Goal: Task Accomplishment & Management: Manage account settings

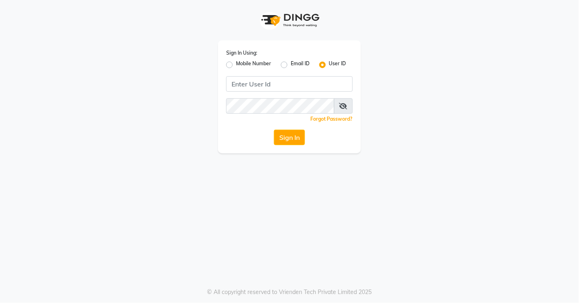
click at [247, 65] on label "Mobile Number" at bounding box center [253, 65] width 35 height 10
click at [241, 65] on input "Mobile Number" at bounding box center [238, 62] width 5 height 5
radio input "true"
radio input "false"
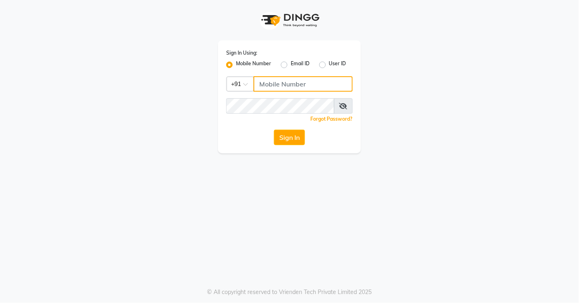
click at [267, 82] on input "Username" at bounding box center [303, 84] width 99 height 16
type input "8605146672"
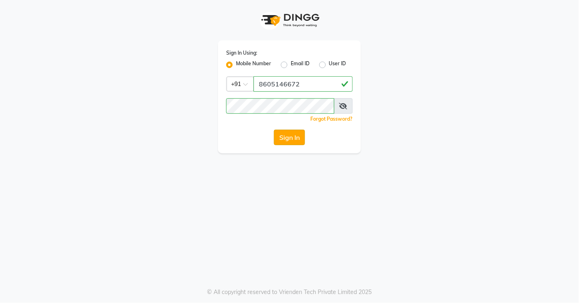
click at [293, 135] on button "Sign In" at bounding box center [289, 138] width 31 height 16
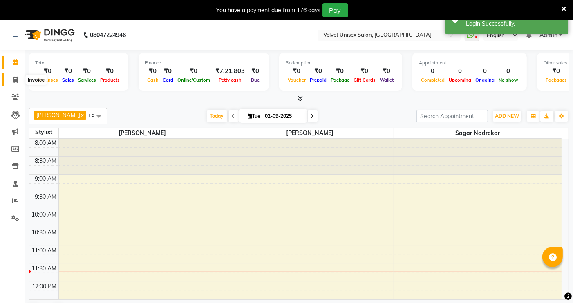
click at [14, 79] on icon at bounding box center [15, 80] width 4 height 6
select select "5384"
select select "service"
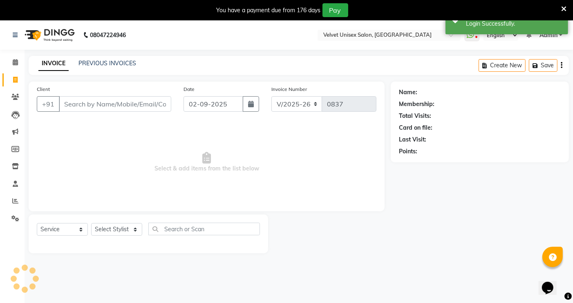
click at [94, 101] on input "Client" at bounding box center [115, 104] width 112 height 16
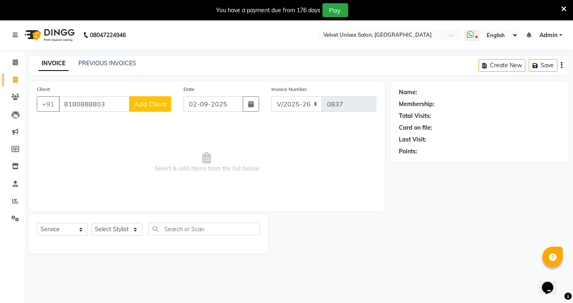
type input "8180888803"
click at [139, 105] on span "Add Client" at bounding box center [150, 104] width 32 height 8
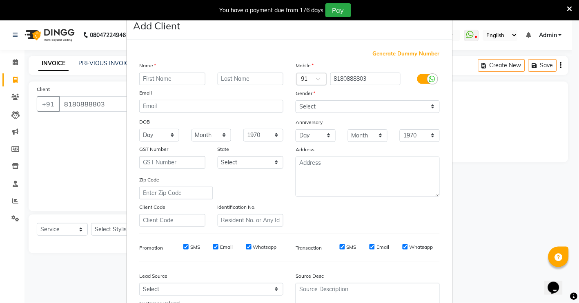
click at [186, 85] on input "text" at bounding box center [172, 79] width 66 height 13
type input "ohit"
click at [234, 74] on input "text" at bounding box center [251, 79] width 66 height 13
type input "sir"
click at [357, 108] on select "Select [DEMOGRAPHIC_DATA] [DEMOGRAPHIC_DATA] Other Prefer Not To Say" at bounding box center [368, 106] width 144 height 13
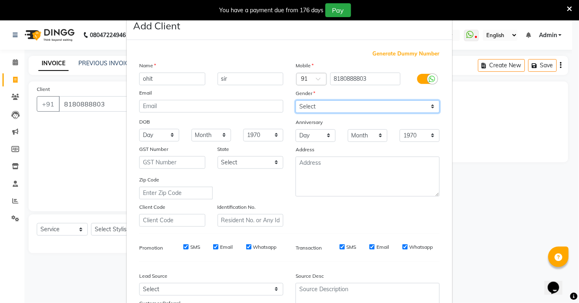
select select "[DEMOGRAPHIC_DATA]"
click at [296, 100] on select "Select [DEMOGRAPHIC_DATA] [DEMOGRAPHIC_DATA] Other Prefer Not To Say" at bounding box center [368, 106] width 144 height 13
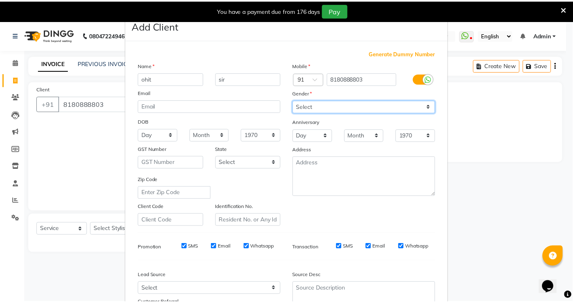
scroll to position [74, 0]
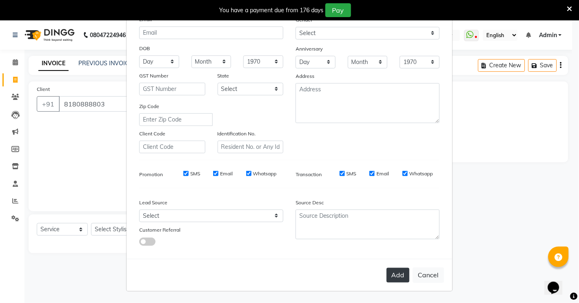
click at [389, 274] on button "Add" at bounding box center [398, 275] width 23 height 15
select select
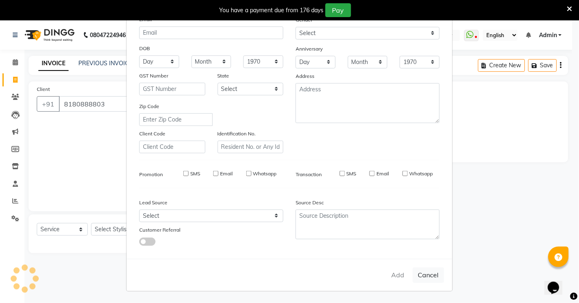
select select
checkbox input "false"
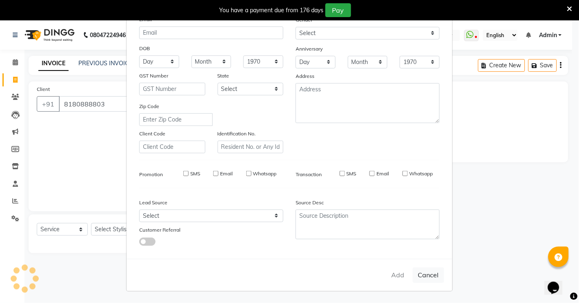
checkbox input "false"
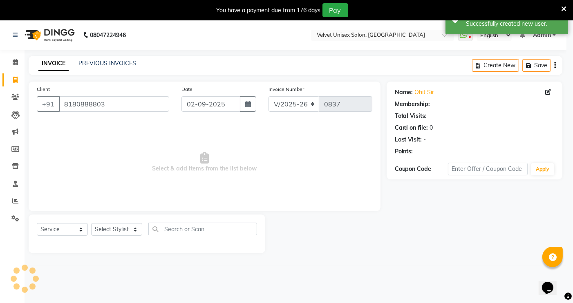
select select "1: Object"
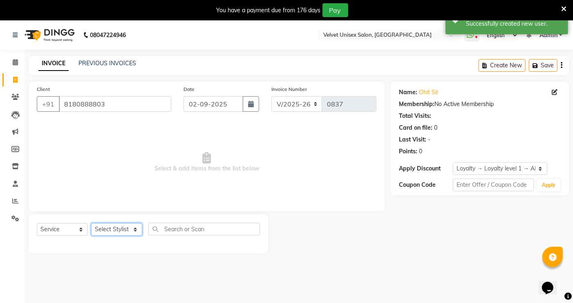
click at [106, 233] on select "Select Stylist [PERSON_NAME] sagar nadrekar [PERSON_NAME] [PERSON_NAME]" at bounding box center [116, 229] width 51 height 13
select select "35742"
click at [91, 224] on select "Select Stylist [PERSON_NAME] sagar nadrekar [PERSON_NAME] [PERSON_NAME]" at bounding box center [116, 229] width 51 height 13
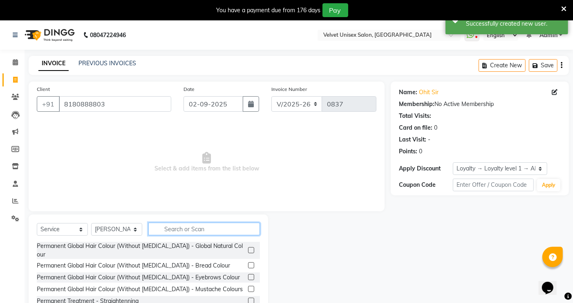
click at [166, 230] on input "text" at bounding box center [203, 229] width 111 height 13
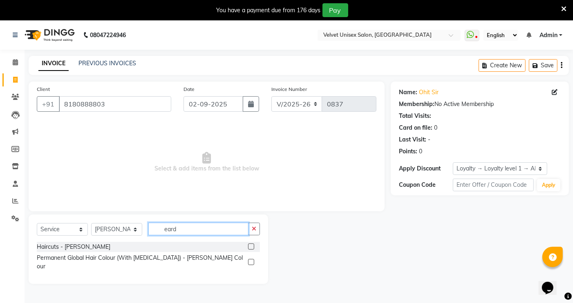
click at [179, 231] on input "eard" at bounding box center [198, 229] width 100 height 13
type input "eard"
click at [252, 247] on label at bounding box center [251, 247] width 6 height 6
click at [252, 247] on input "checkbox" at bounding box center [250, 247] width 5 height 5
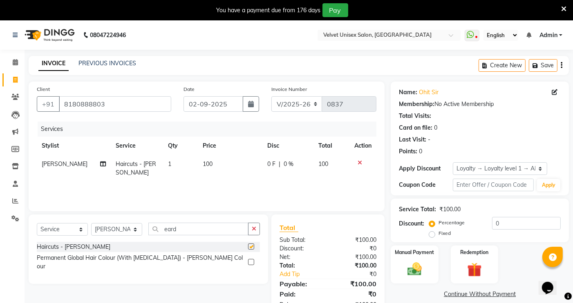
checkbox input "false"
click at [415, 271] on img at bounding box center [414, 269] width 25 height 17
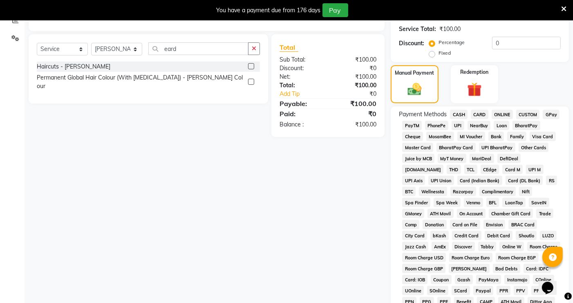
scroll to position [181, 0]
click at [461, 114] on span "CASH" at bounding box center [459, 113] width 18 height 9
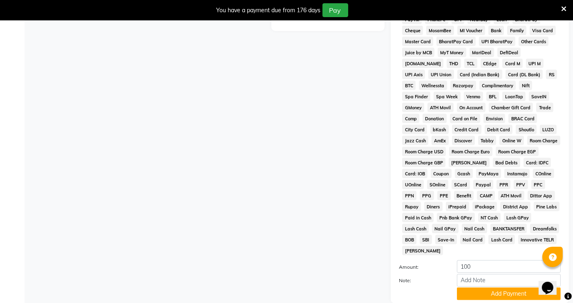
scroll to position [317, 0]
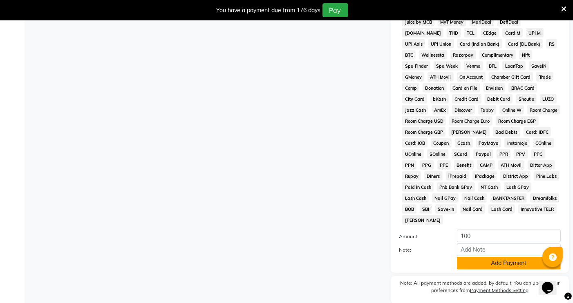
click at [504, 257] on button "Add Payment" at bounding box center [509, 263] width 104 height 13
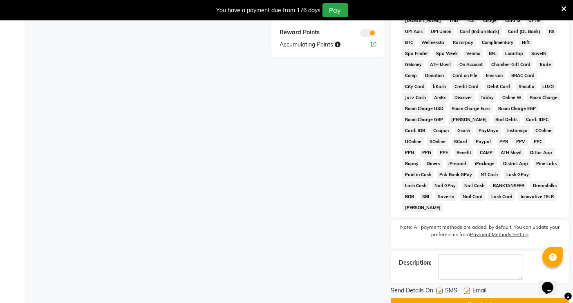
scroll to position [341, 0]
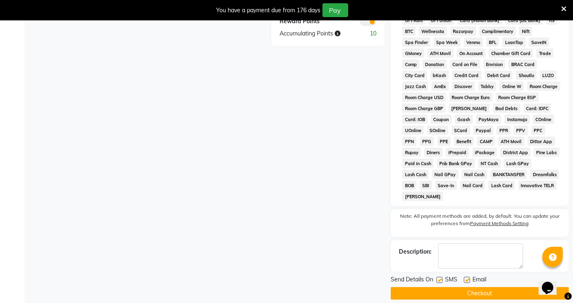
click at [482, 288] on button "Checkout" at bounding box center [479, 294] width 178 height 13
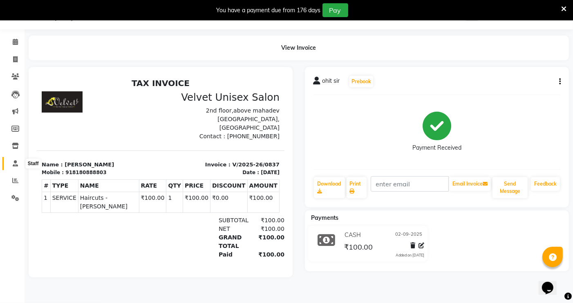
click at [16, 164] on icon at bounding box center [15, 164] width 5 height 6
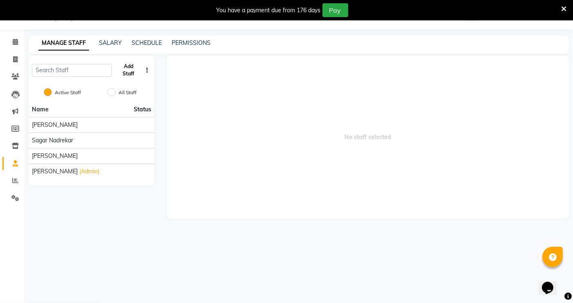
click at [126, 74] on button "Add Staff" at bounding box center [128, 70] width 27 height 21
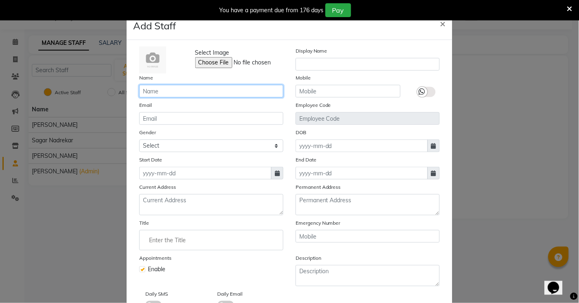
click at [152, 88] on input "text" at bounding box center [211, 91] width 144 height 13
type input "[PERSON_NAME]"
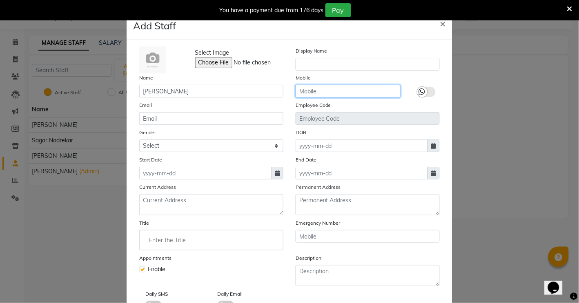
click at [345, 91] on input "text" at bounding box center [348, 91] width 105 height 13
type input "8149535111"
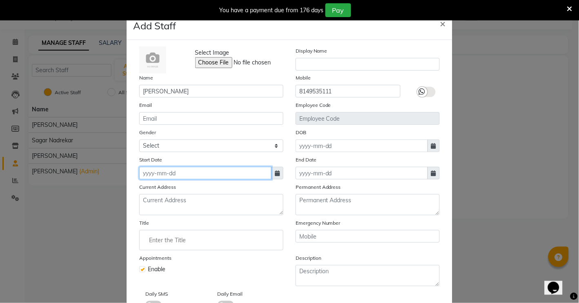
click at [174, 174] on input at bounding box center [205, 173] width 132 height 13
select select "9"
select select "2025"
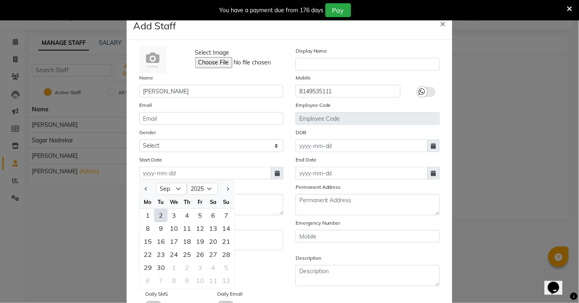
click at [157, 219] on div "2" at bounding box center [160, 215] width 13 height 13
type input "02-09-2025"
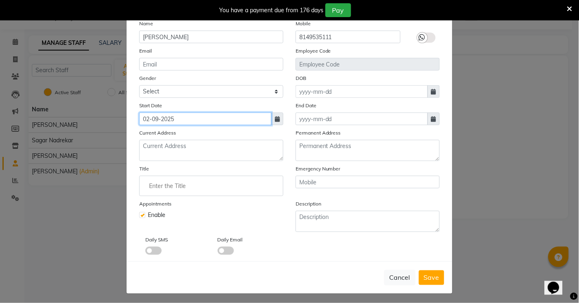
scroll to position [58, 0]
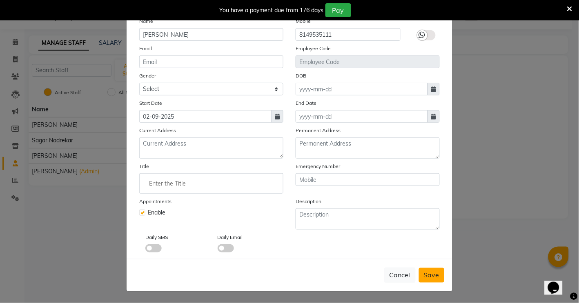
click at [434, 274] on span "Save" at bounding box center [432, 276] width 16 height 8
checkbox input "false"
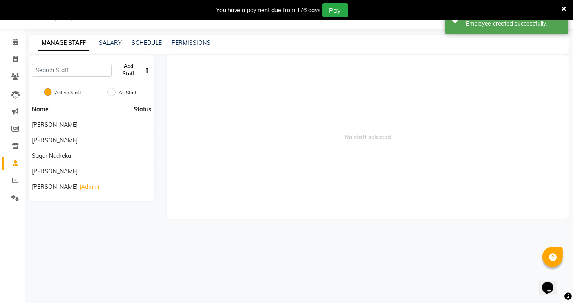
click at [131, 72] on button "Add Staff" at bounding box center [128, 70] width 27 height 21
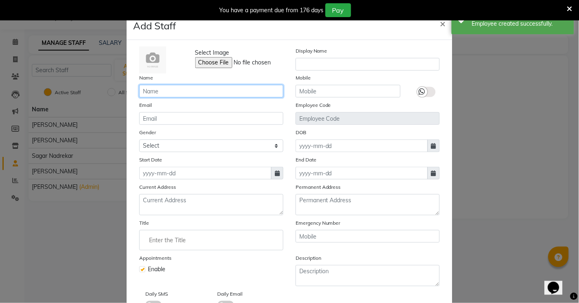
click at [160, 94] on input "text" at bounding box center [211, 91] width 144 height 13
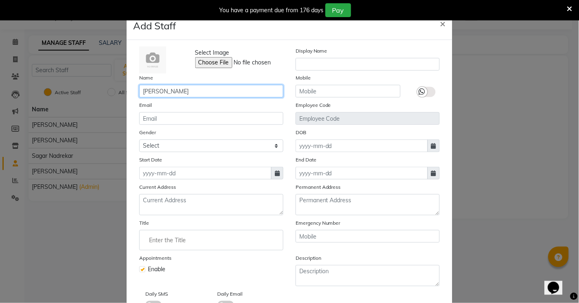
type input "[PERSON_NAME]"
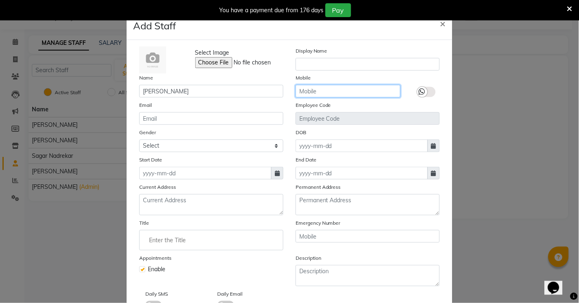
click at [334, 89] on input "text" at bounding box center [348, 91] width 105 height 13
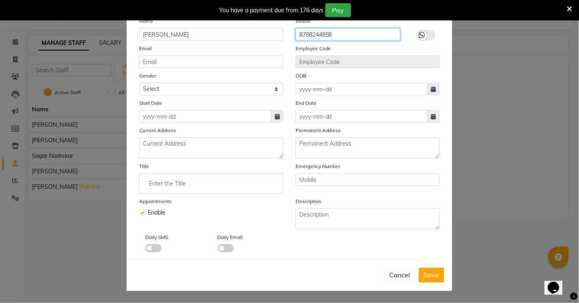
type input "8788244858"
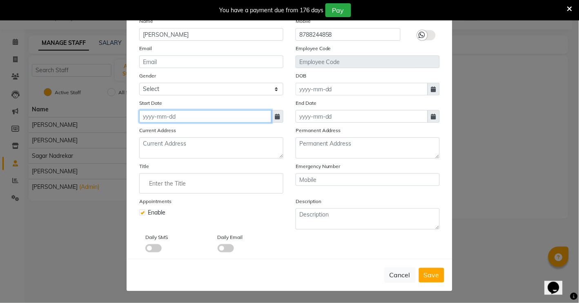
click at [193, 119] on input at bounding box center [205, 116] width 132 height 13
select select "9"
select select "2025"
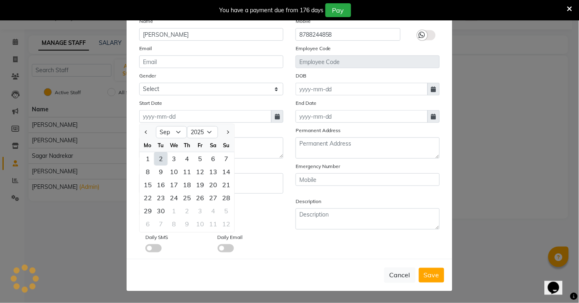
click at [155, 155] on div "2" at bounding box center [160, 158] width 13 height 13
type input "02-09-2025"
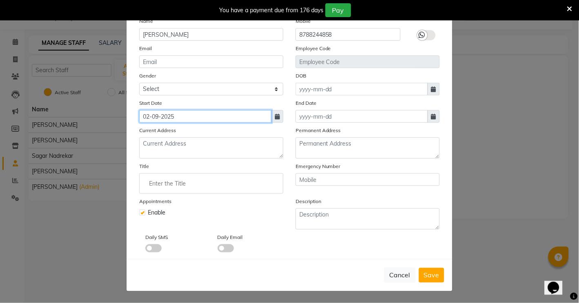
click at [183, 110] on input "02-09-2025" at bounding box center [205, 116] width 132 height 13
select select "9"
select select "2025"
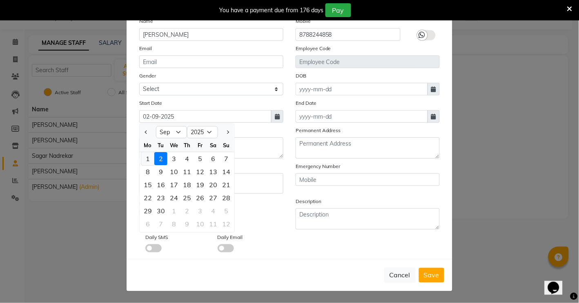
click at [145, 158] on div "1" at bounding box center [147, 158] width 13 height 13
type input "[DATE]"
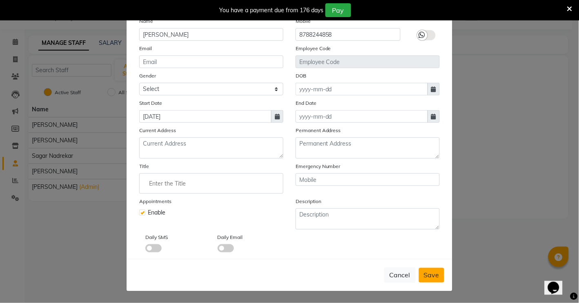
click at [427, 278] on span "Save" at bounding box center [432, 276] width 16 height 8
checkbox input "false"
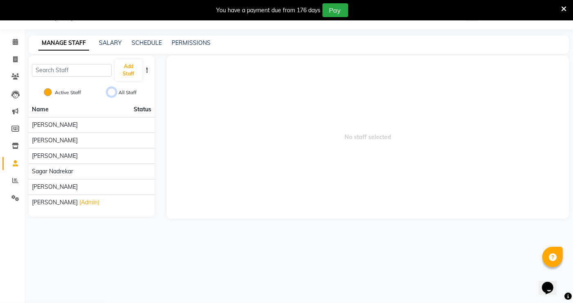
click at [114, 91] on input "All Staff" at bounding box center [111, 92] width 8 height 8
radio input "true"
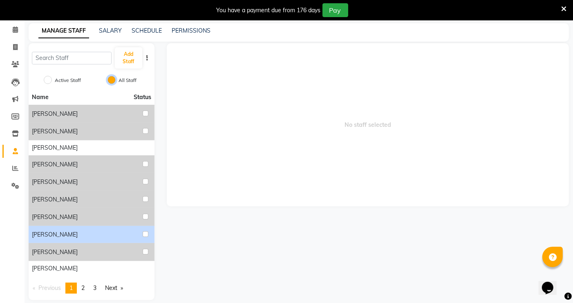
scroll to position [42, 0]
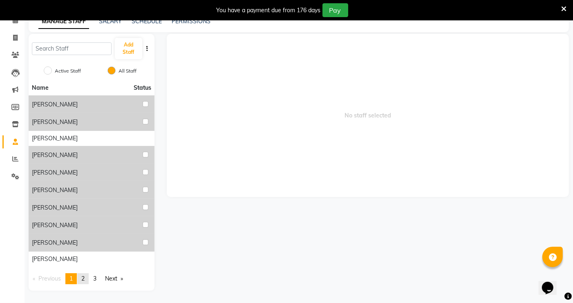
click at [84, 281] on span "2" at bounding box center [82, 278] width 3 height 7
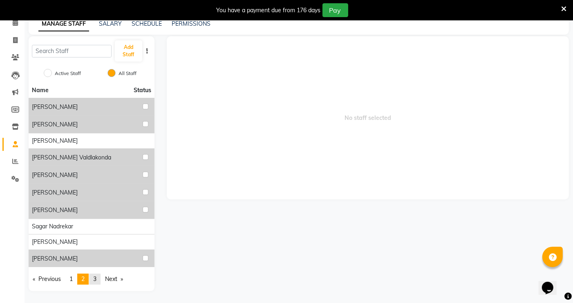
click at [94, 279] on link "page 3" at bounding box center [94, 279] width 11 height 11
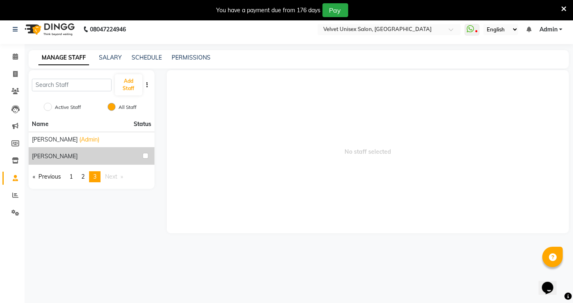
scroll to position [0, 0]
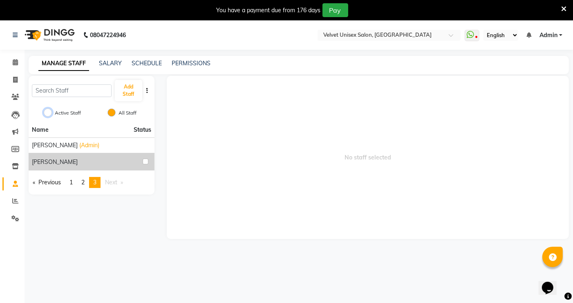
click at [49, 111] on input "Active Staff" at bounding box center [48, 113] width 8 height 8
radio input "true"
radio input "false"
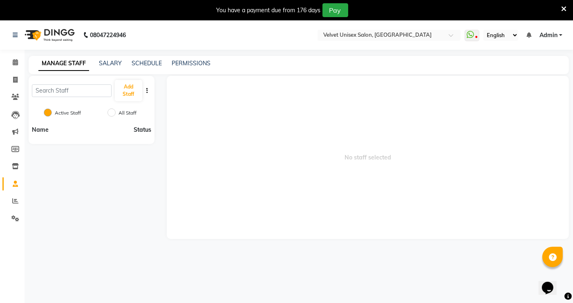
click at [142, 127] on span "Status" at bounding box center [143, 130] width 18 height 9
click at [30, 132] on li "Name Status" at bounding box center [92, 130] width 126 height 15
click at [177, 62] on link "PERMISSIONS" at bounding box center [191, 63] width 39 height 7
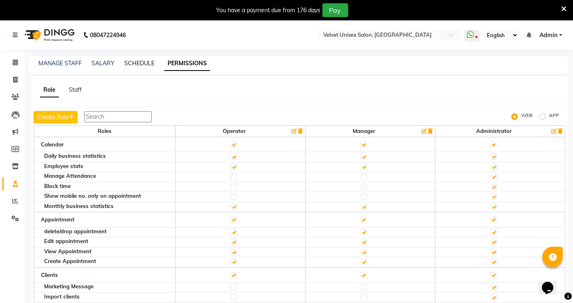
click at [136, 64] on link "SCHEDULE" at bounding box center [139, 63] width 30 height 7
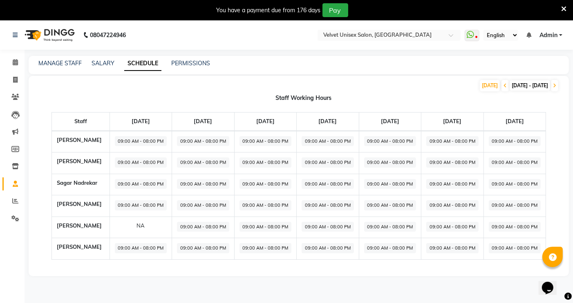
click at [143, 227] on div "NA" at bounding box center [141, 226] width 52 height 8
click at [15, 79] on icon at bounding box center [15, 80] width 4 height 6
select select "5384"
select select "service"
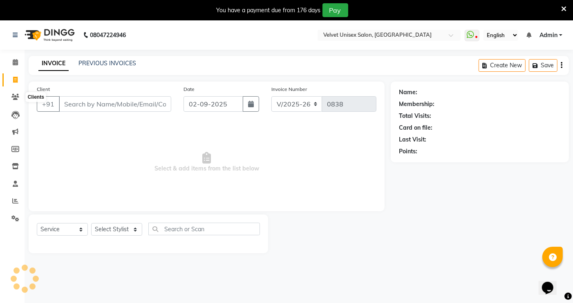
scroll to position [20, 0]
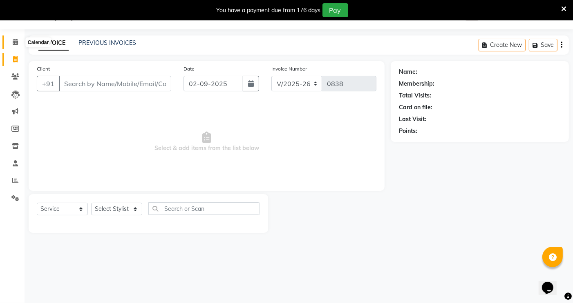
click at [18, 42] on span at bounding box center [15, 42] width 14 height 9
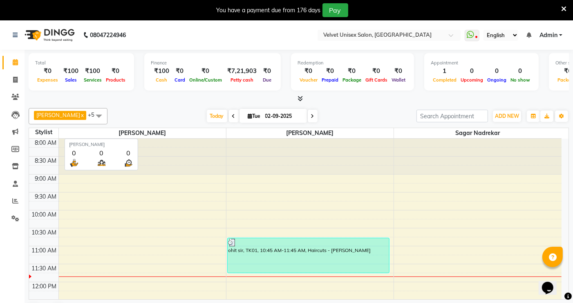
click at [225, 130] on span "[PERSON_NAME]" at bounding box center [142, 133] width 167 height 10
click at [225, 128] on span "[PERSON_NAME]" at bounding box center [142, 133] width 167 height 10
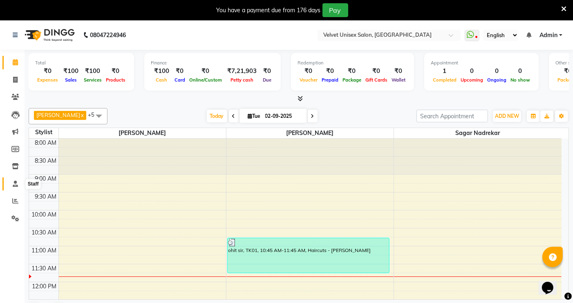
click at [16, 182] on icon at bounding box center [15, 184] width 5 height 6
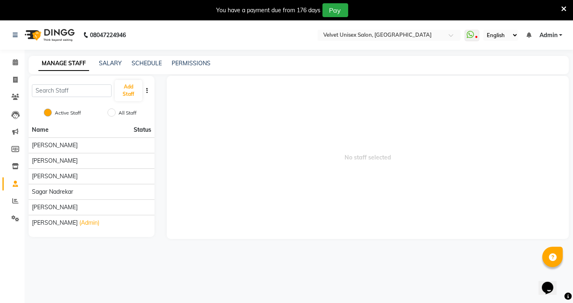
click at [146, 88] on icon "button" at bounding box center [147, 91] width 2 height 6
click at [214, 111] on span "No staff selected" at bounding box center [368, 157] width 402 height 163
click at [112, 60] on link "SALARY" at bounding box center [110, 63] width 23 height 7
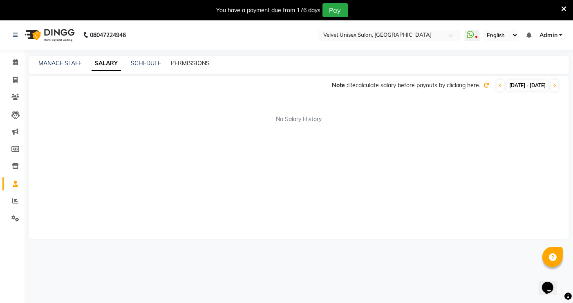
click at [187, 61] on link "PERMISSIONS" at bounding box center [190, 63] width 39 height 7
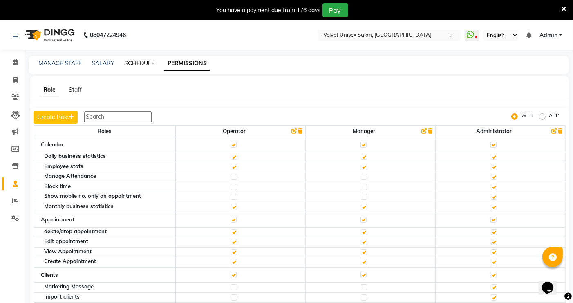
click at [132, 62] on link "SCHEDULE" at bounding box center [139, 63] width 30 height 7
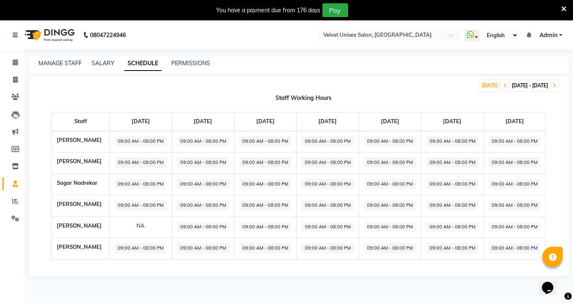
click at [68, 58] on div "MANAGE STAFF SALARY SCHEDULE PERMISSIONS" at bounding box center [299, 65] width 540 height 18
click at [69, 63] on link "MANAGE STAFF" at bounding box center [59, 63] width 43 height 7
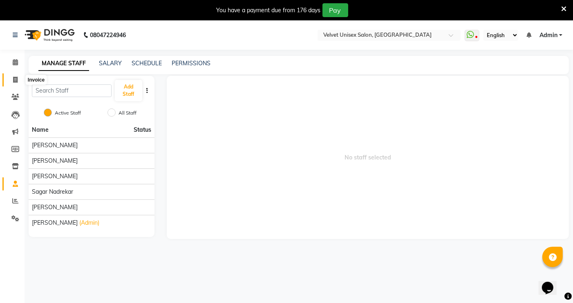
click at [14, 79] on icon at bounding box center [15, 80] width 4 height 6
select select "5384"
select select "service"
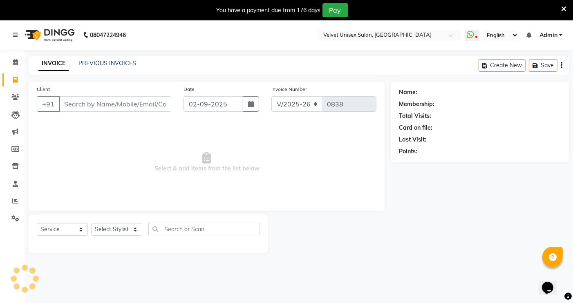
scroll to position [20, 0]
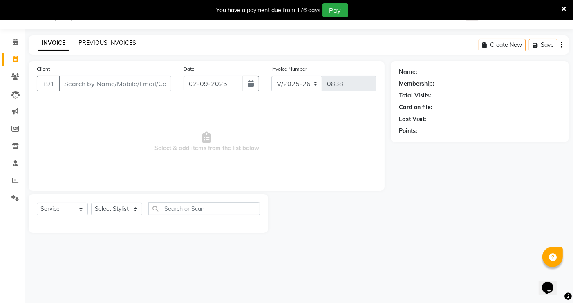
click at [113, 42] on link "PREVIOUS INVOICES" at bounding box center [107, 42] width 58 height 7
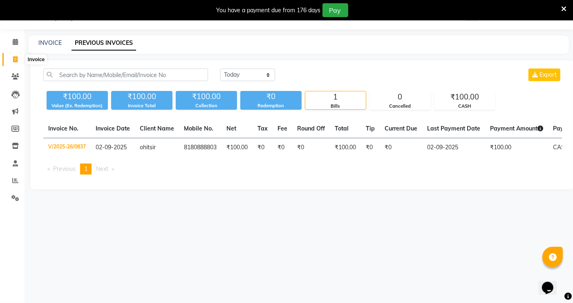
click at [15, 61] on icon at bounding box center [15, 59] width 4 height 6
select select "5384"
select select "service"
